Goal: Check status: Verify the current state of an ongoing process or item

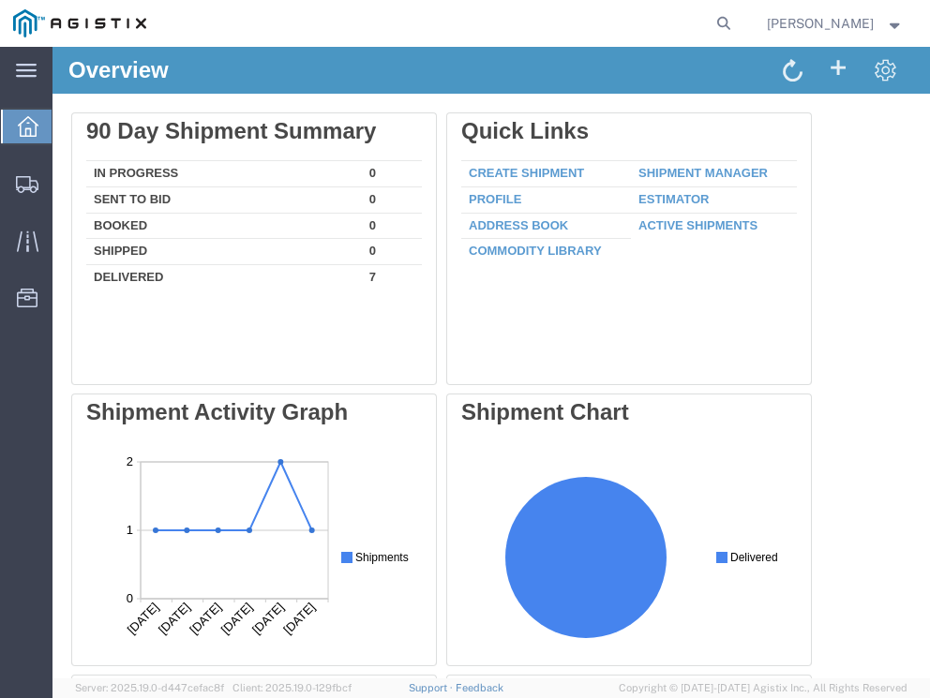
click at [894, 23] on strong "button" at bounding box center [895, 23] width 17 height 7
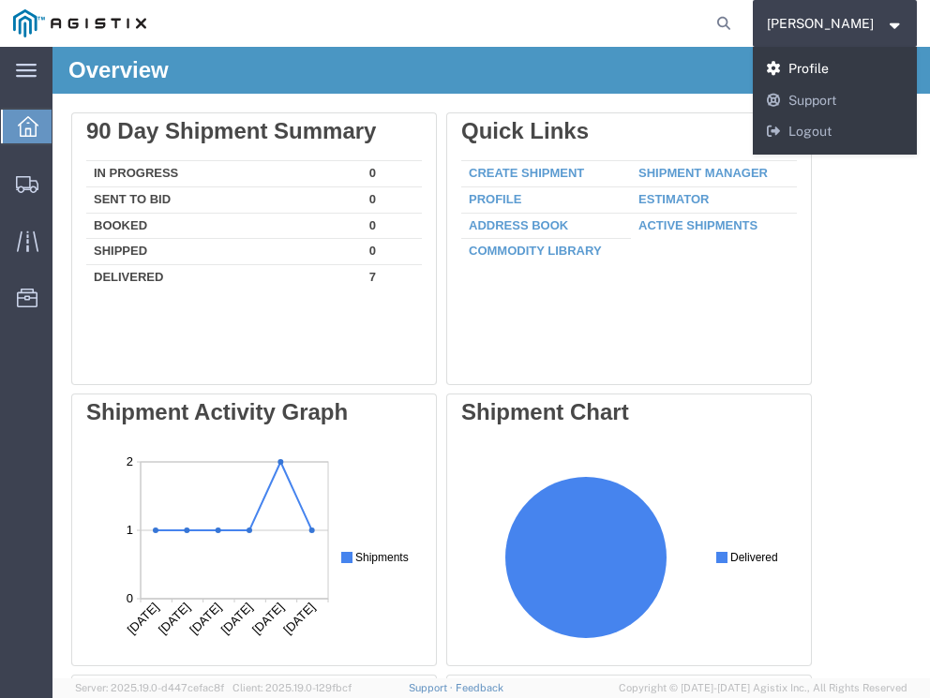
click at [822, 65] on link "Profile" at bounding box center [835, 69] width 165 height 32
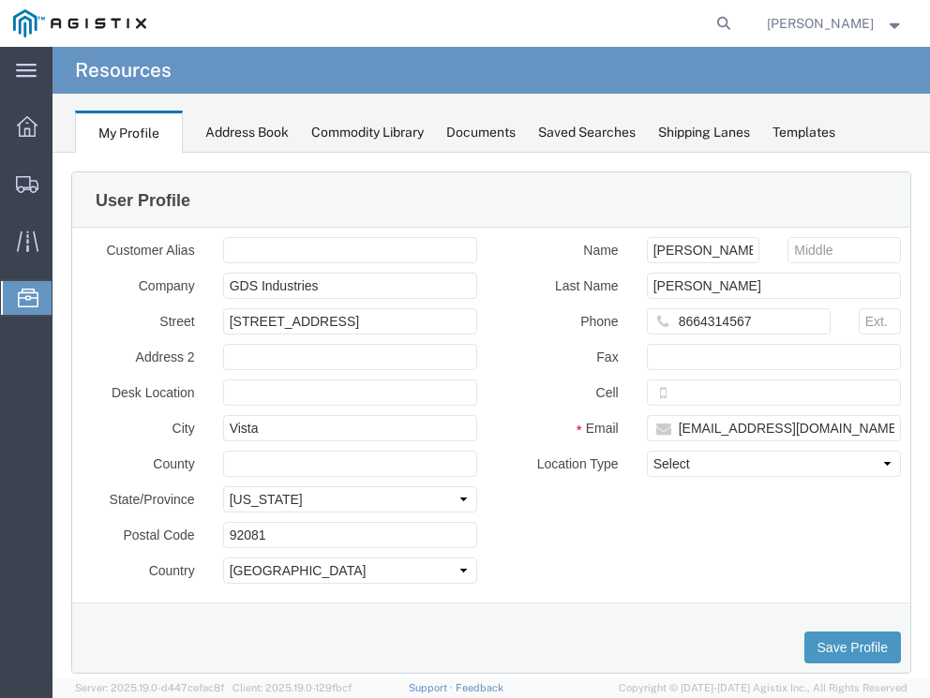
click at [894, 24] on strong "button" at bounding box center [895, 23] width 17 height 7
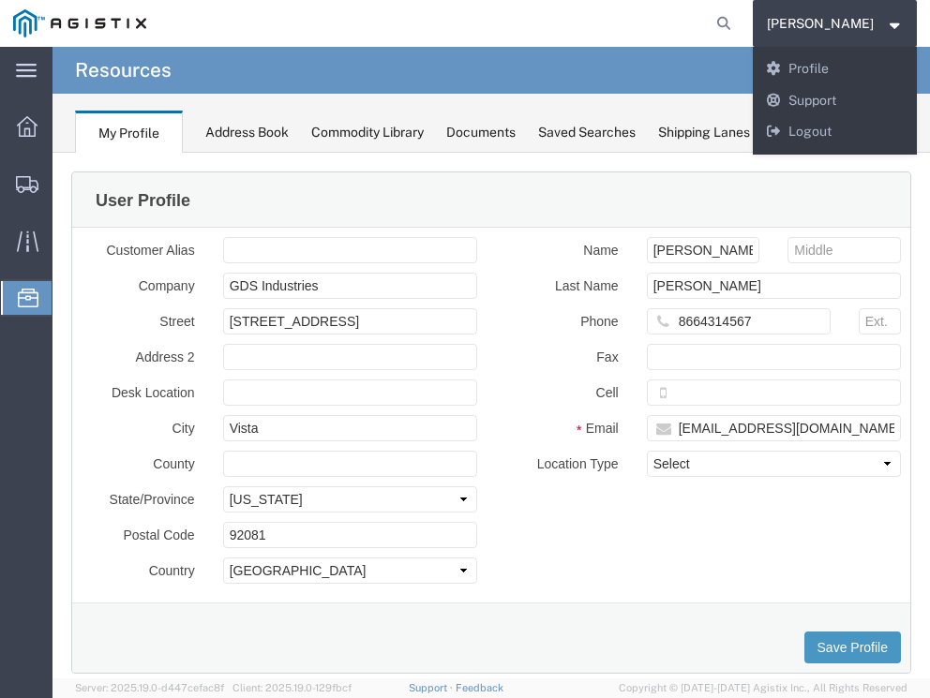
click at [894, 11] on div "[PERSON_NAME] [PERSON_NAME] Messages Notifications Profile Support Logout" at bounding box center [835, 23] width 165 height 47
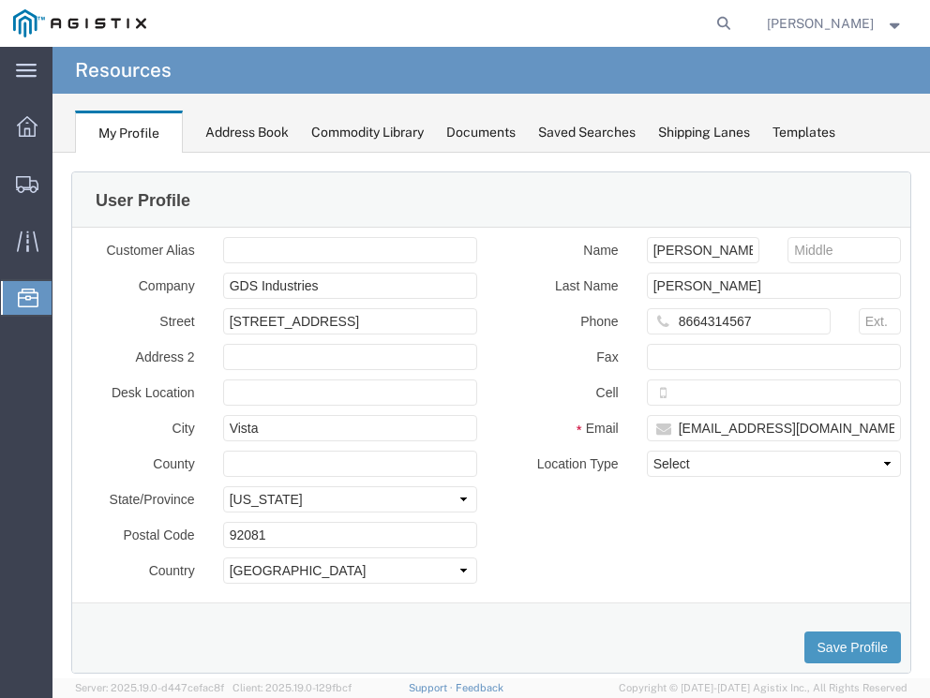
click at [476, 128] on div "Documents" at bounding box center [480, 133] width 69 height 20
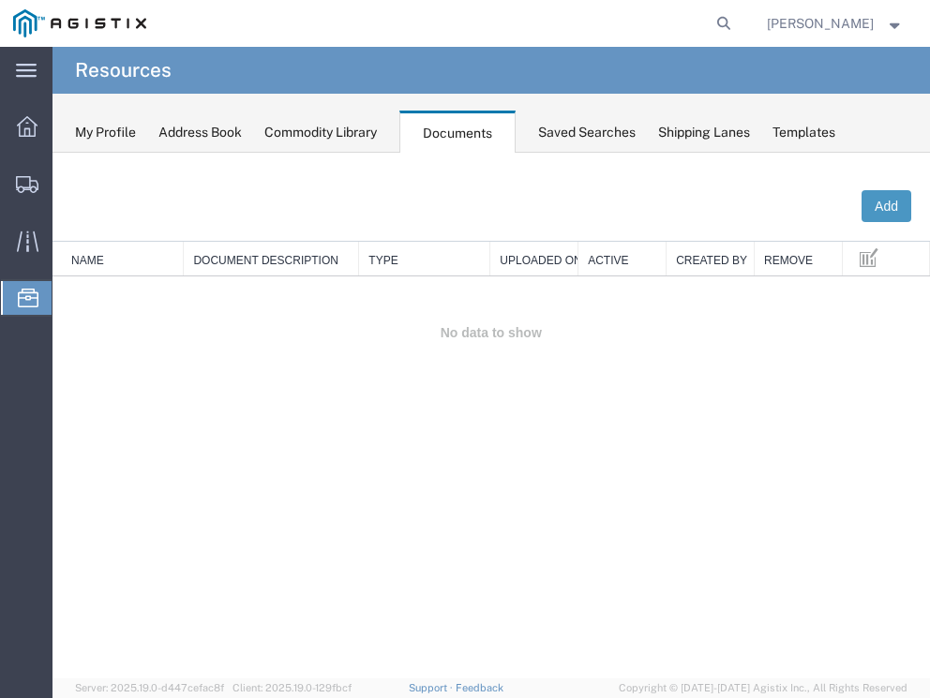
click at [111, 127] on div "My Profile" at bounding box center [105, 133] width 61 height 20
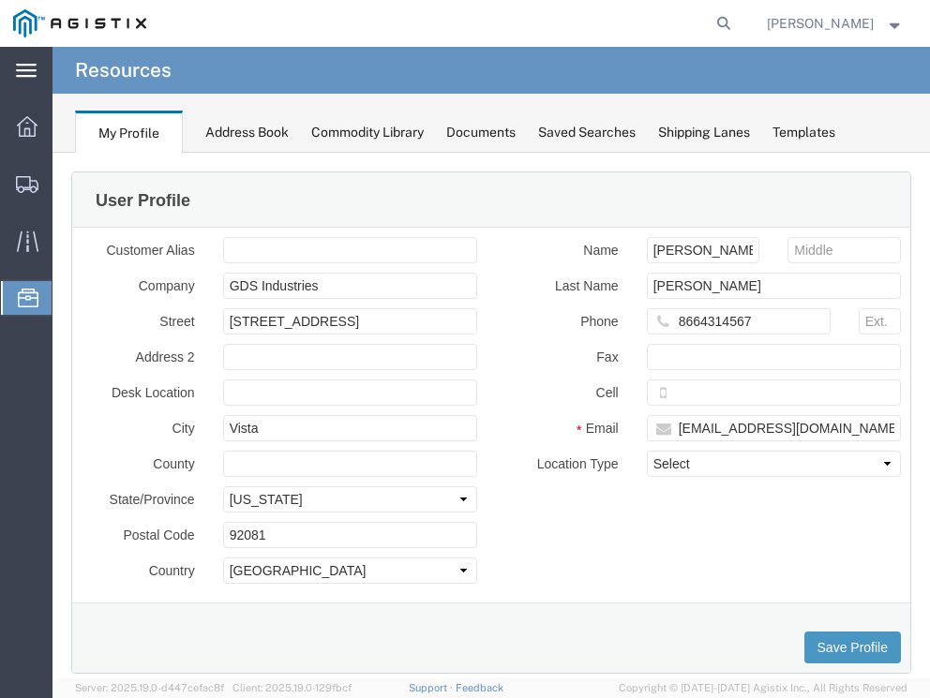
click at [27, 68] on icon at bounding box center [26, 71] width 21 height 14
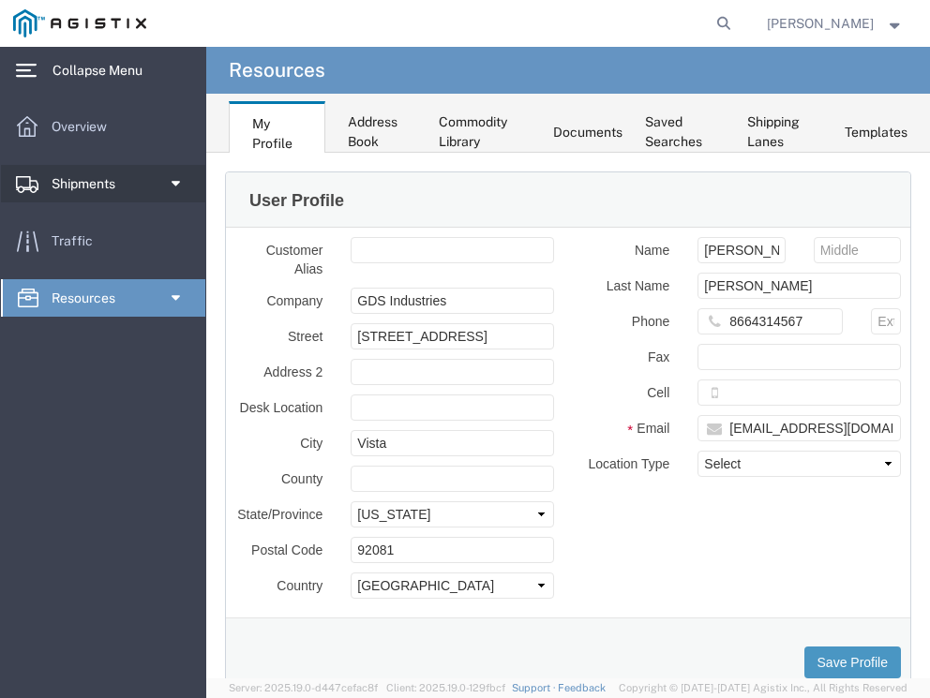
drag, startPoint x: 106, startPoint y: 179, endPoint x: 103, endPoint y: 191, distance: 12.5
click at [105, 181] on span "Shipments" at bounding box center [90, 183] width 77 height 37
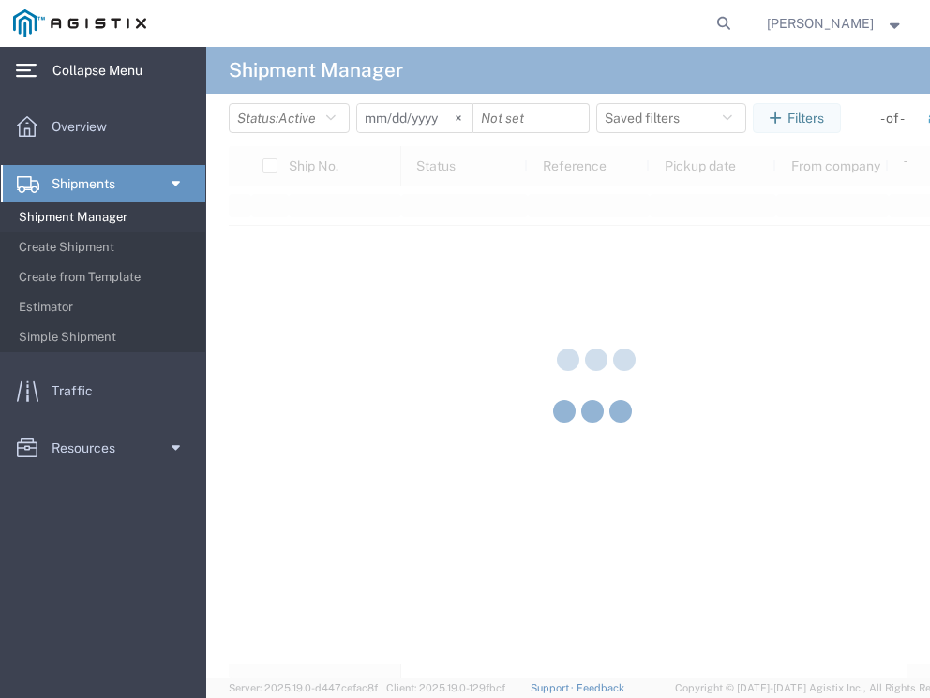
click at [106, 183] on span "Shipments" at bounding box center [90, 183] width 77 height 37
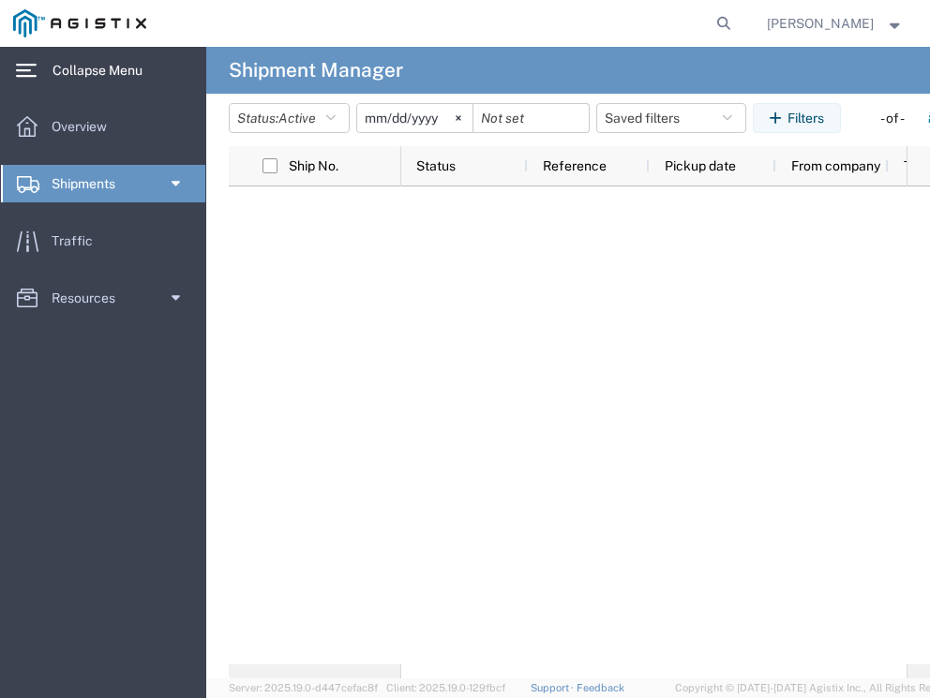
click at [183, 179] on link "Shipments" at bounding box center [103, 183] width 204 height 37
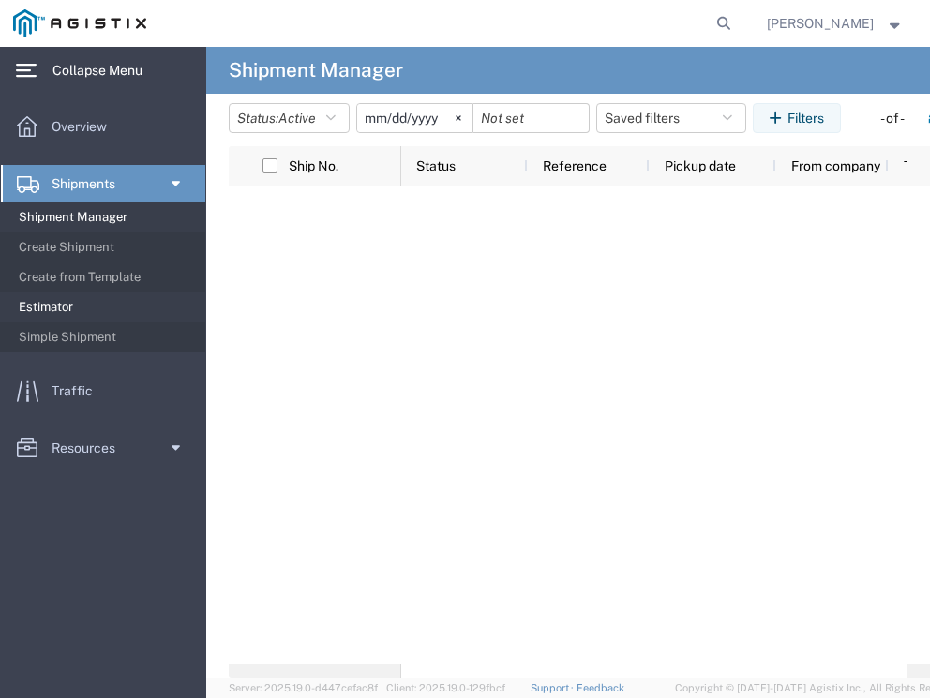
click at [175, 292] on span "Estimator" at bounding box center [105, 307] width 173 height 37
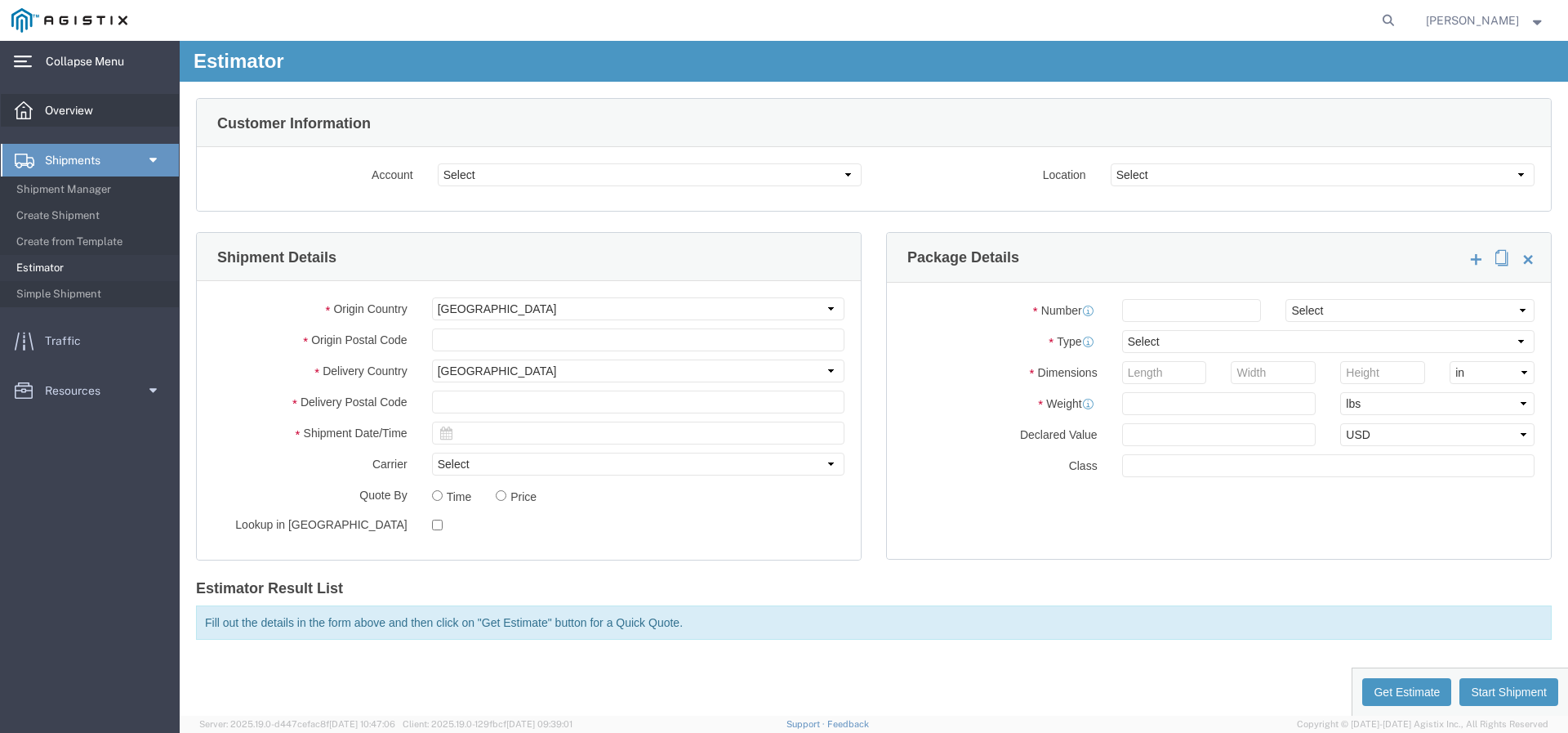
click at [72, 112] on span "Overview" at bounding box center [75, 110] width 59 height 32
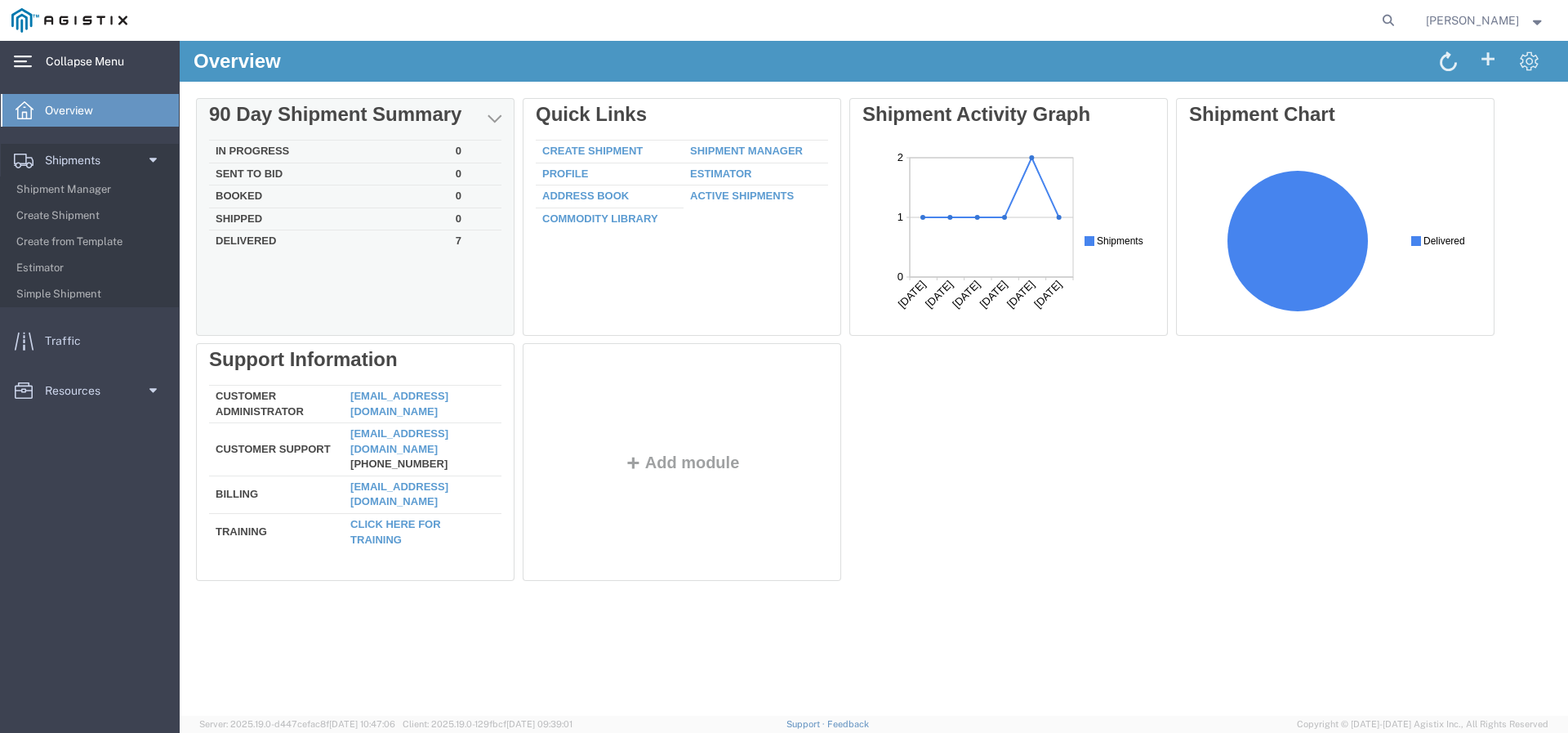
click at [267, 144] on td "In Progress" at bounding box center [329, 152] width 241 height 23
click at [258, 239] on td "Delivered" at bounding box center [329, 240] width 241 height 19
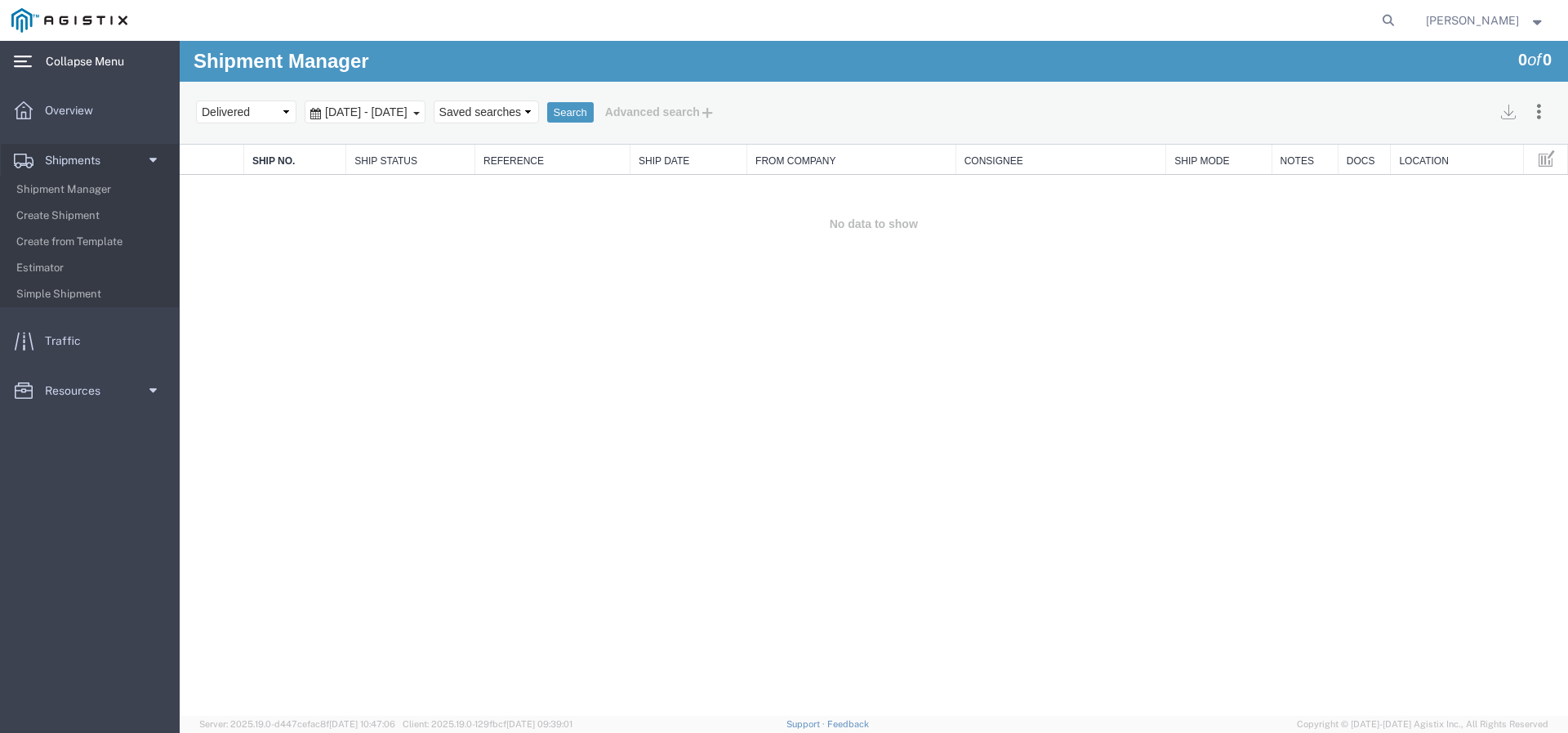
click at [420, 113] on b at bounding box center [416, 113] width 6 height 3
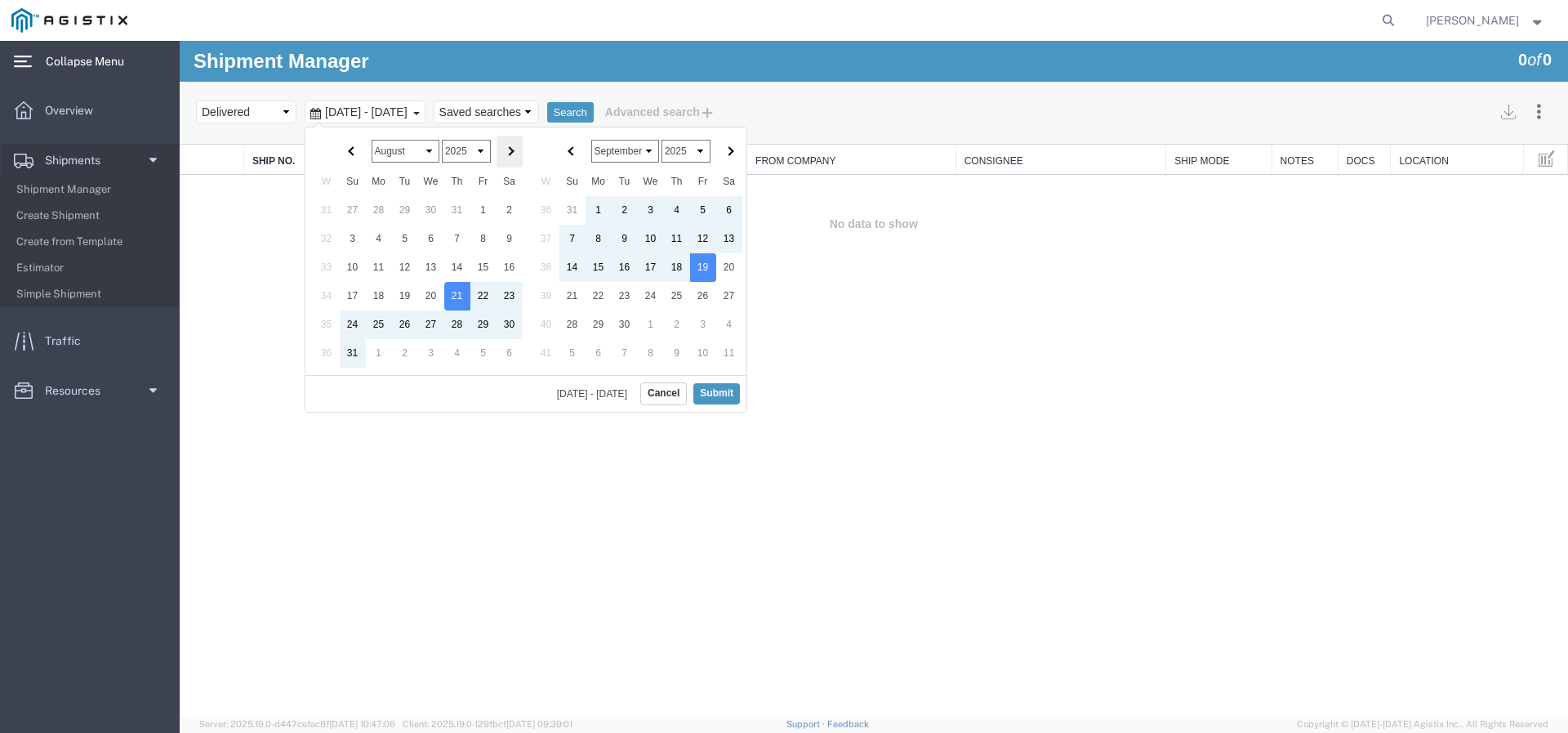
click at [514, 150] on th at bounding box center [510, 152] width 26 height 32
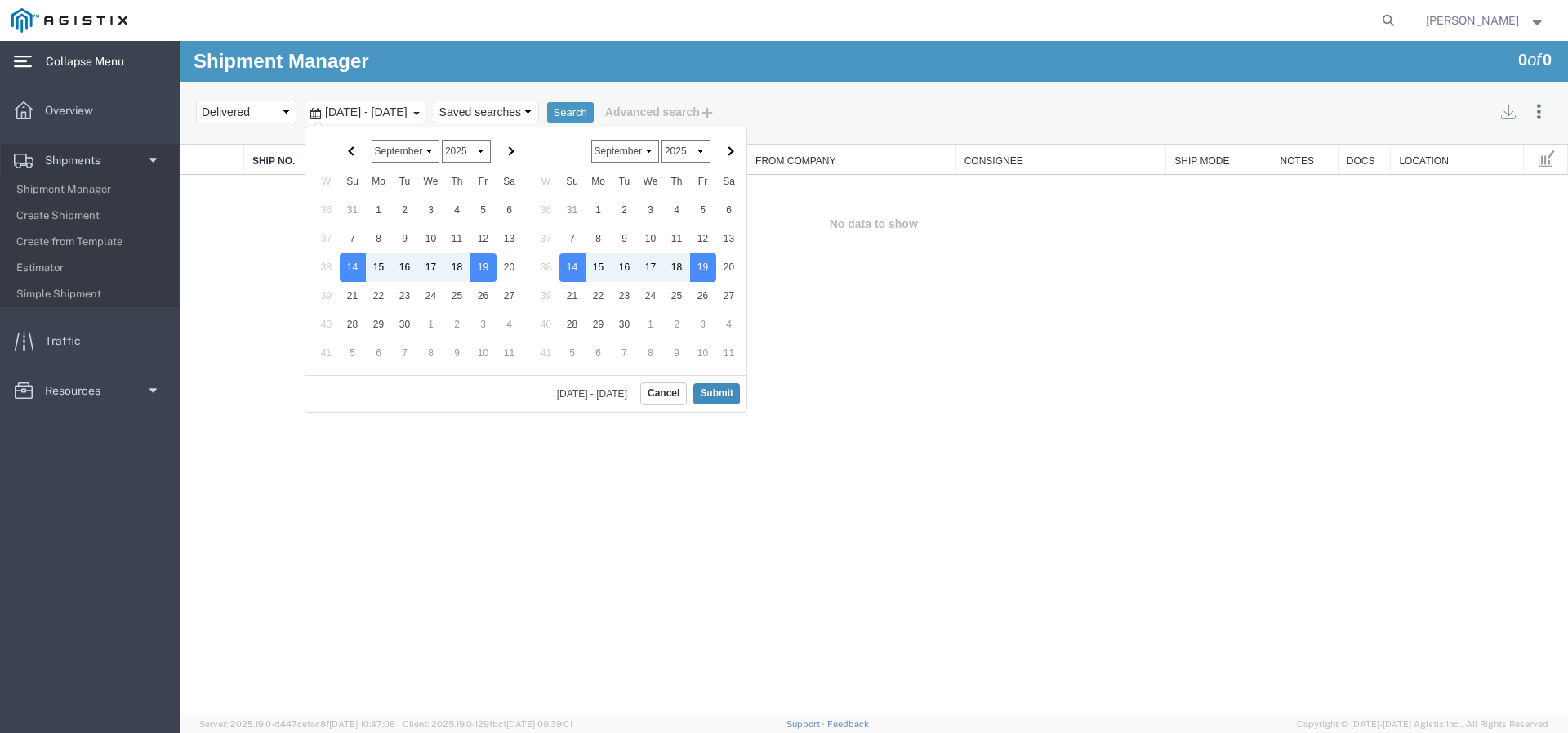
click at [718, 392] on button "Submit" at bounding box center [716, 393] width 46 height 20
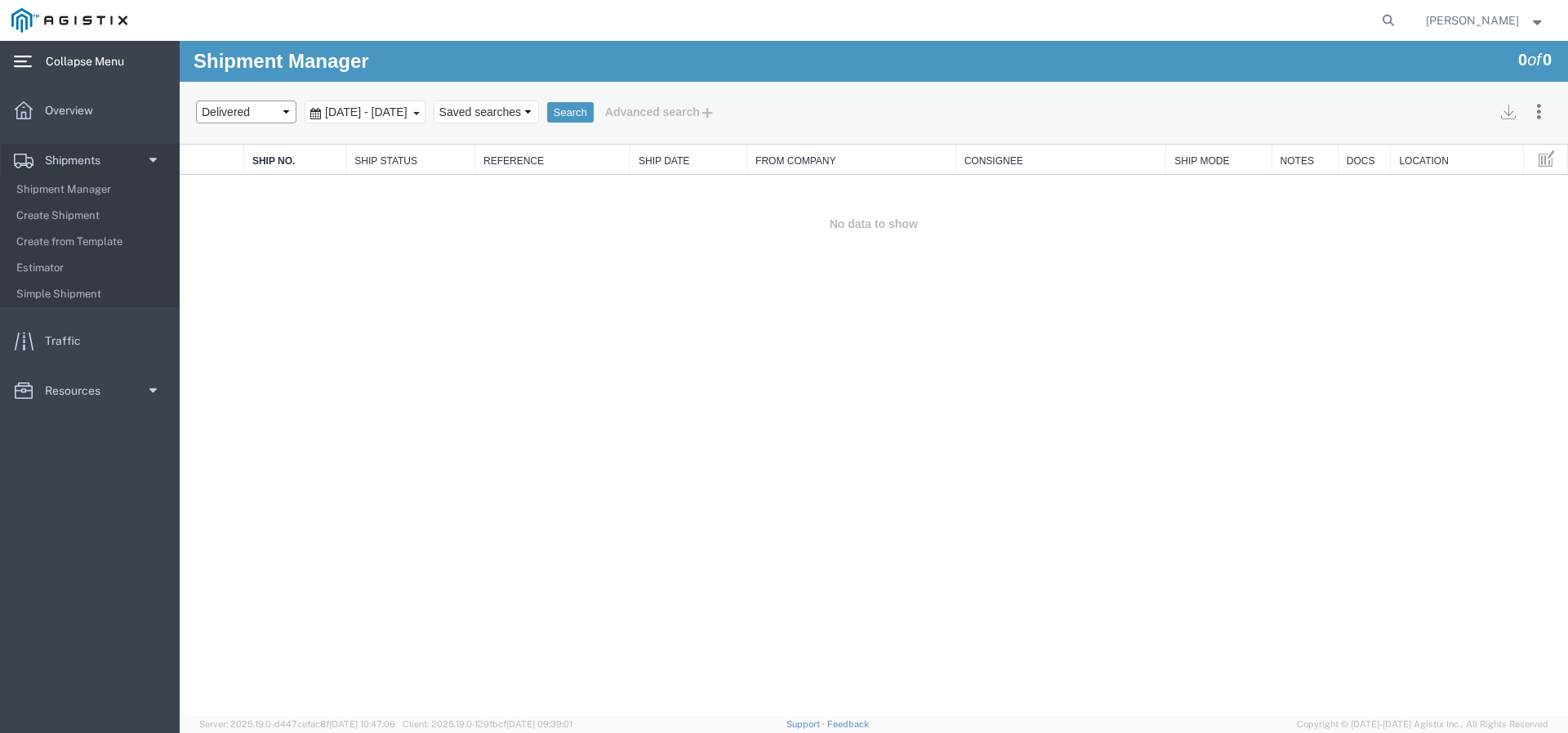
click at [282, 111] on select "Select status Active All Shipments Approved Booked Canceled Delivered Denied Ne…" at bounding box center [246, 112] width 100 height 23
select select "ALL"
click at [196, 100] on select "Select status Active All Shipments Approved Booked Canceled Delivered Denied Ne…" at bounding box center [246, 112] width 100 height 23
click at [594, 117] on button "Search" at bounding box center [570, 112] width 46 height 21
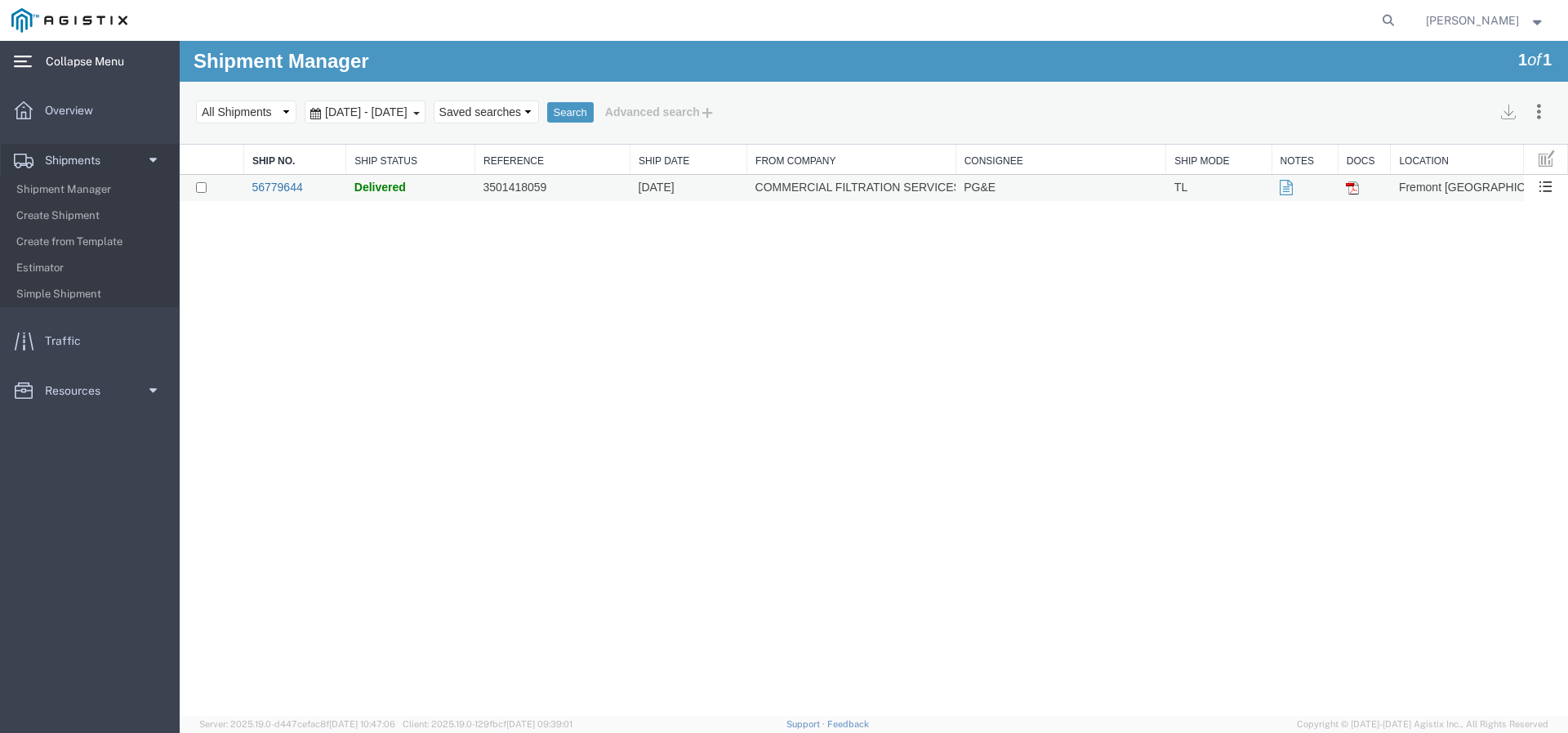
click at [293, 189] on link "56779644" at bounding box center [277, 187] width 51 height 13
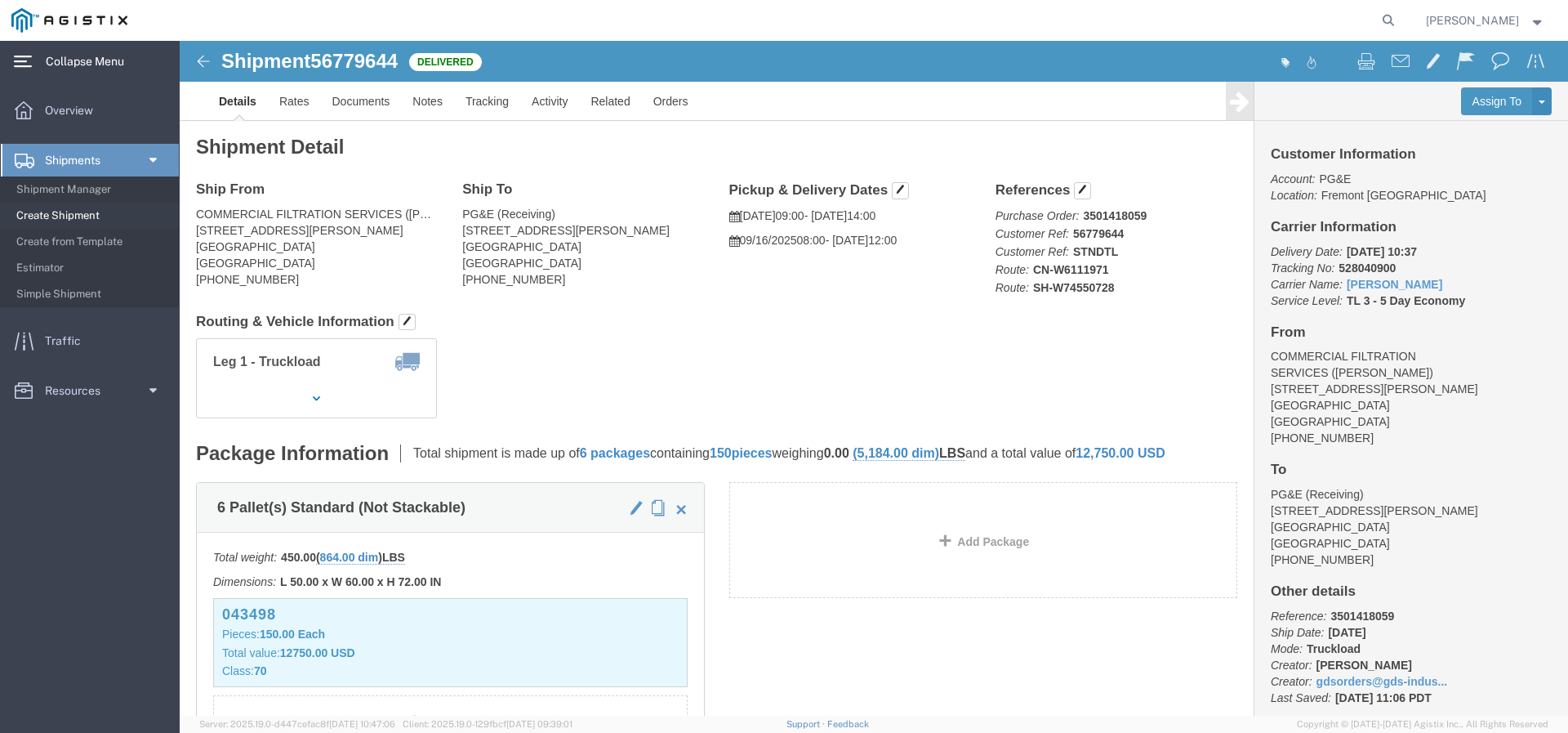
scroll to position [82, 0]
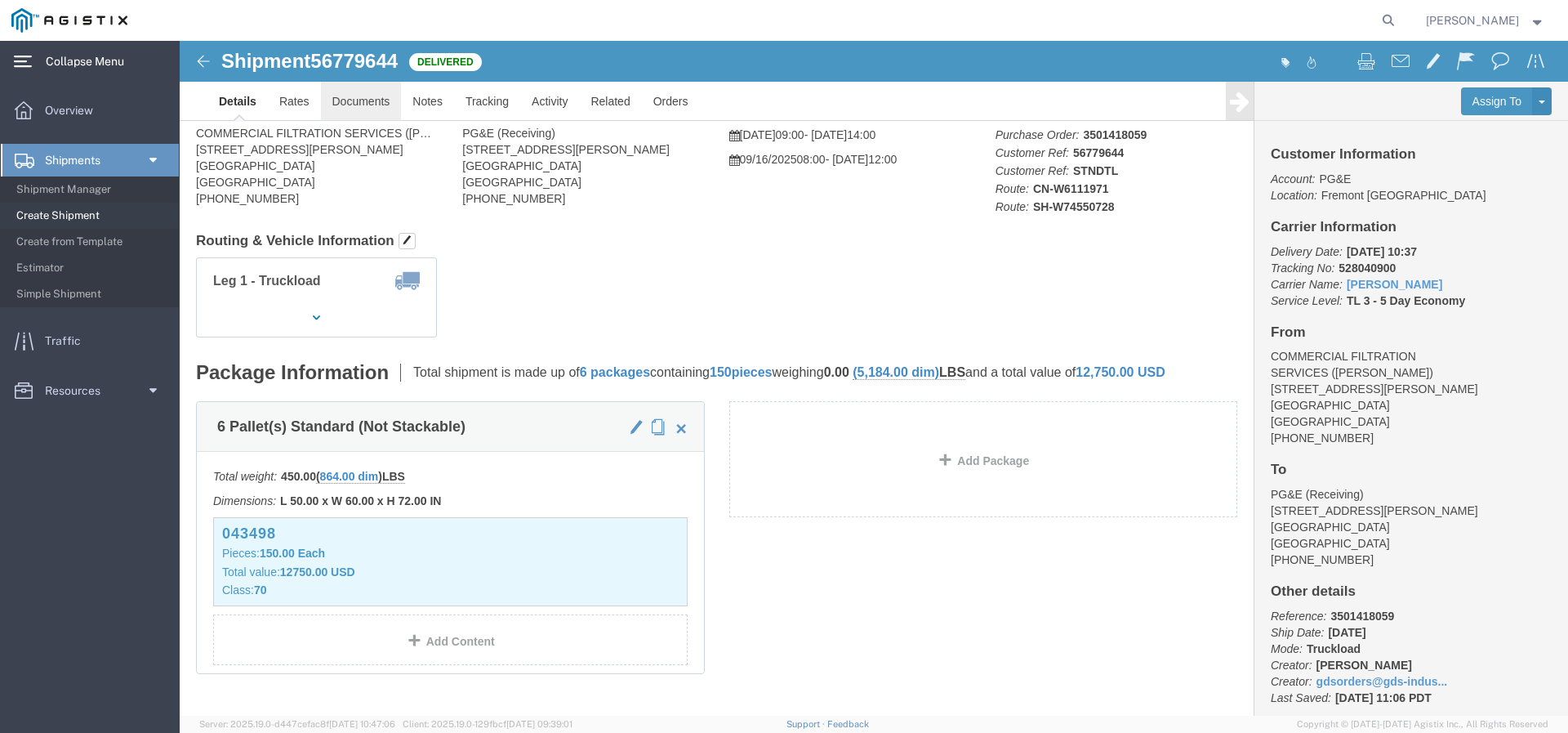
click link "Documents"
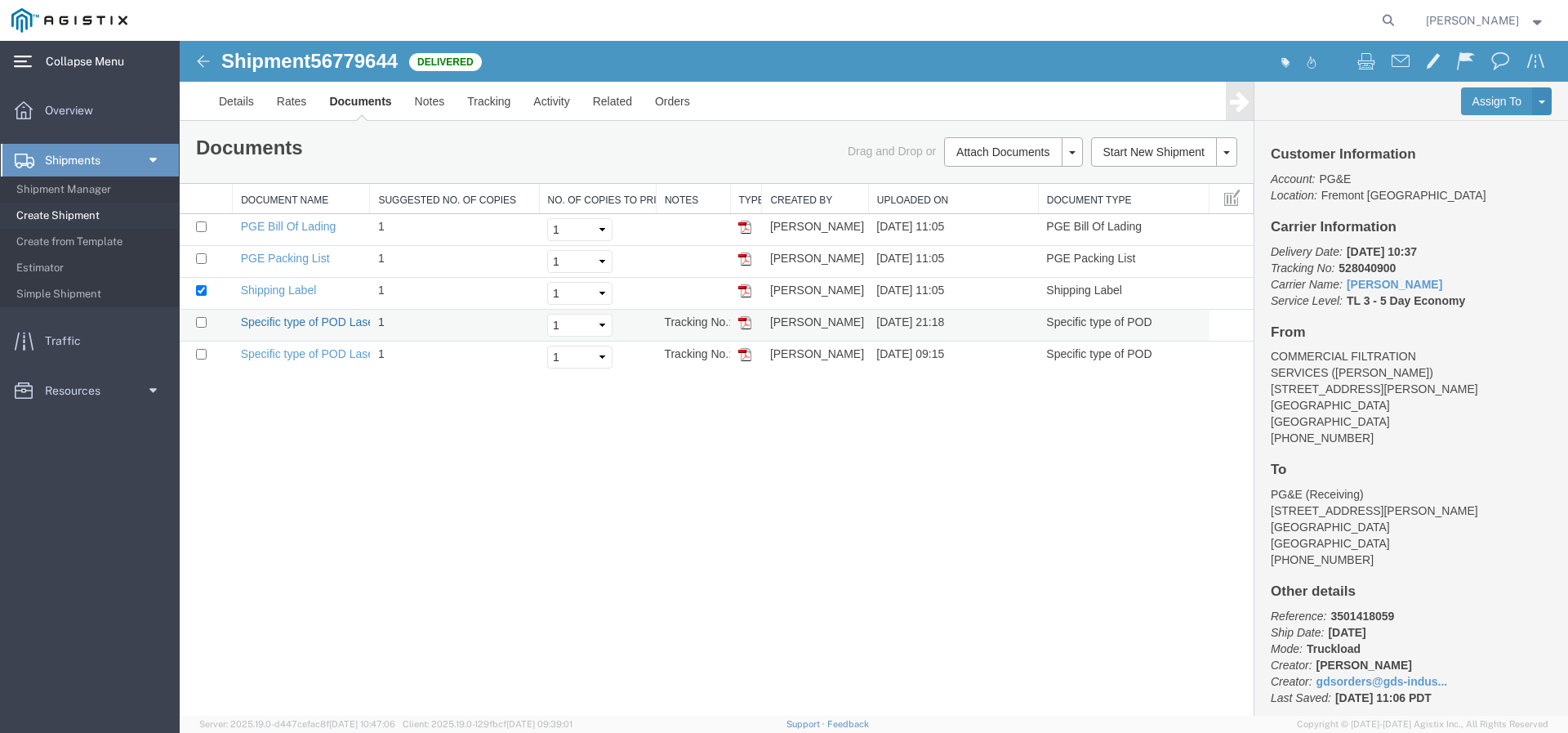
click at [329, 322] on link "Specific type of POD Laser" at bounding box center [309, 322] width 137 height 13
click at [336, 352] on link "Specific type of POD Laser" at bounding box center [309, 353] width 137 height 13
